Goal: Find specific page/section: Find specific page/section

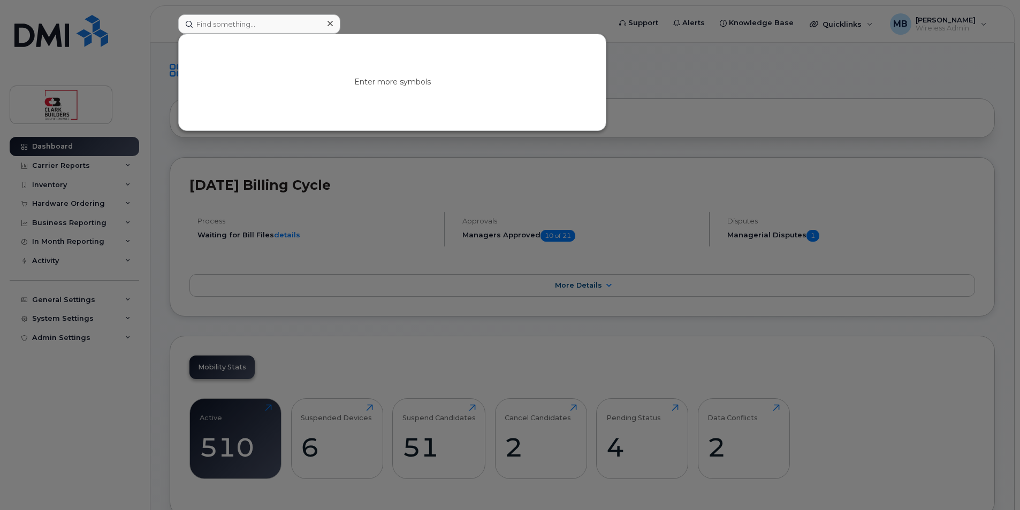
type input "l"
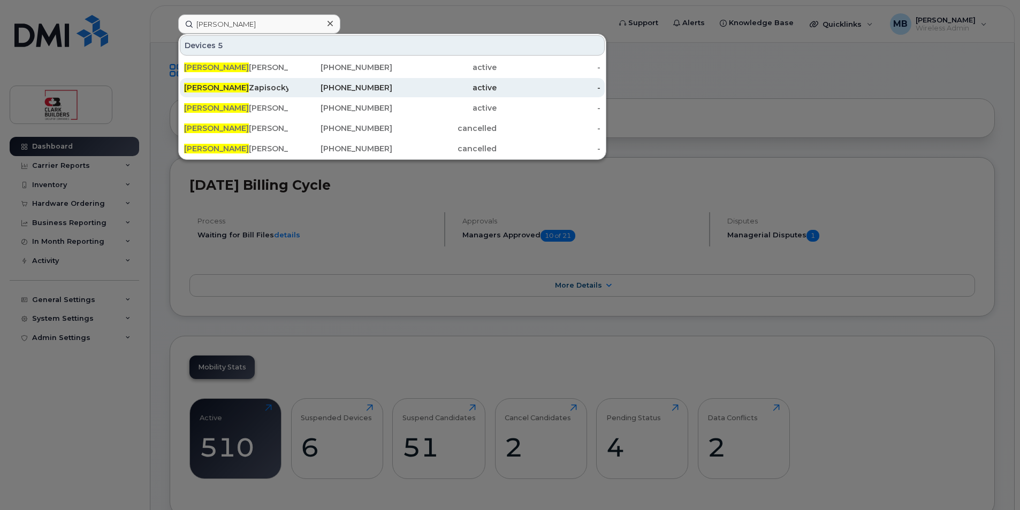
type input "kim"
click at [269, 86] on div "Kim Zapisocky" at bounding box center [236, 87] width 104 height 11
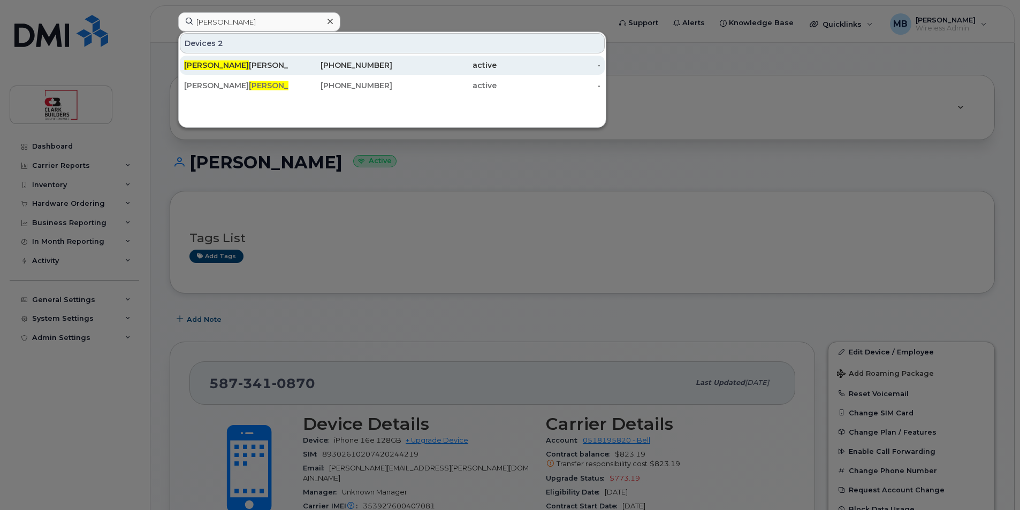
type input "russel"
click at [242, 66] on div "Russel l Becker" at bounding box center [236, 65] width 104 height 11
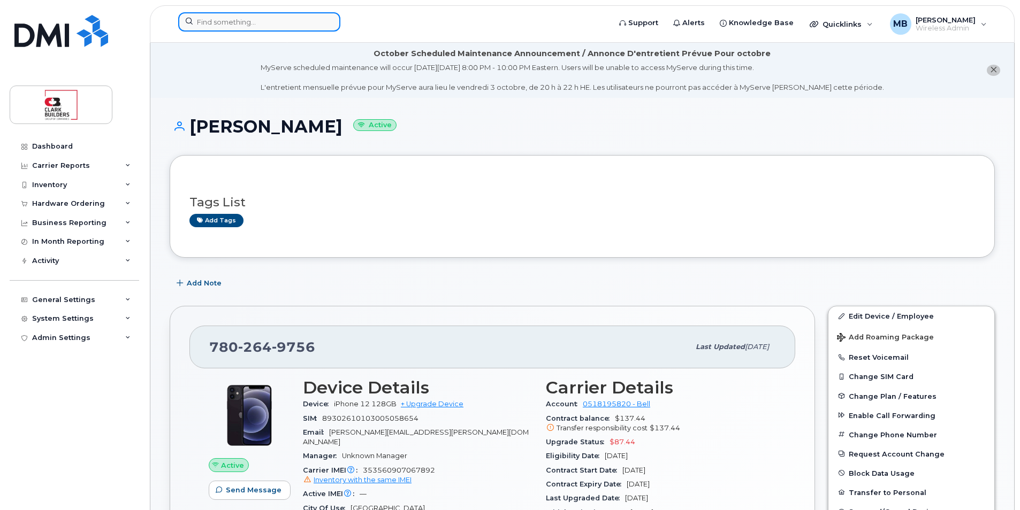
click at [249, 25] on input at bounding box center [259, 21] width 162 height 19
